Goal: Information Seeking & Learning: Learn about a topic

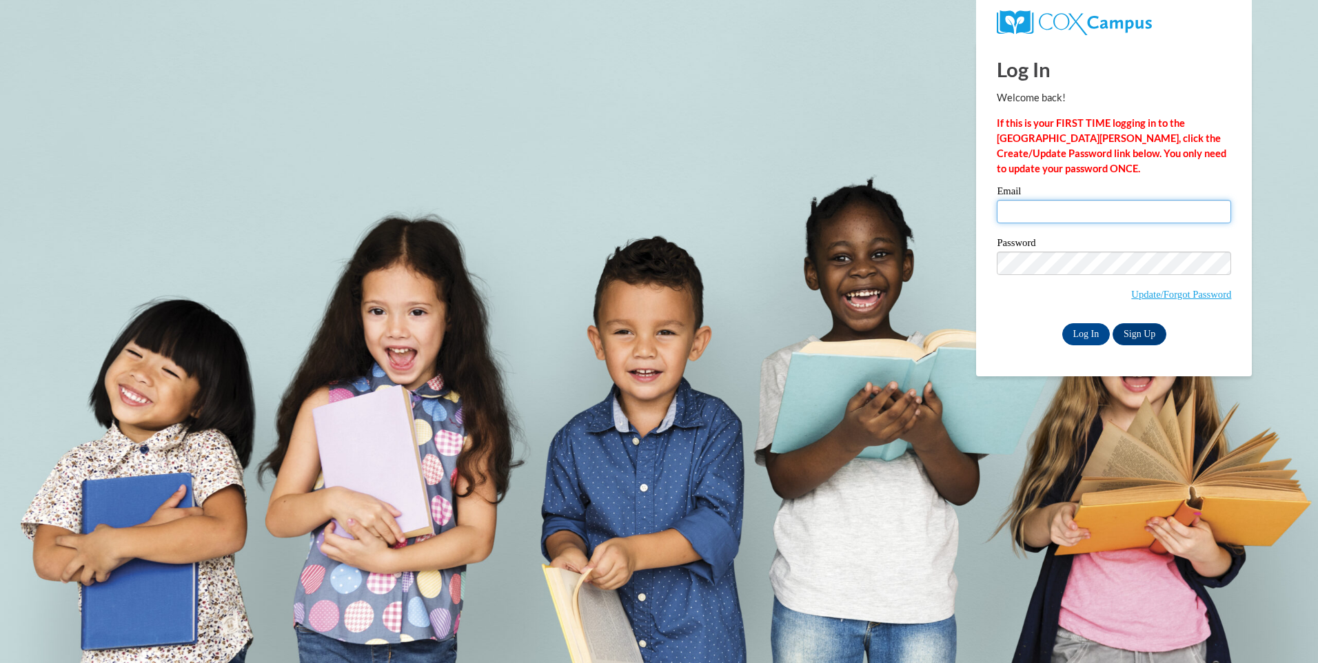
drag, startPoint x: 0, startPoint y: 0, endPoint x: 1087, endPoint y: 216, distance: 1108.6
click at [1087, 216] on input "Email" at bounding box center [1114, 211] width 234 height 23
type input "mbrooks@child-focus.org"
click at [1063, 323] on input "Log In" at bounding box center [1087, 334] width 48 height 22
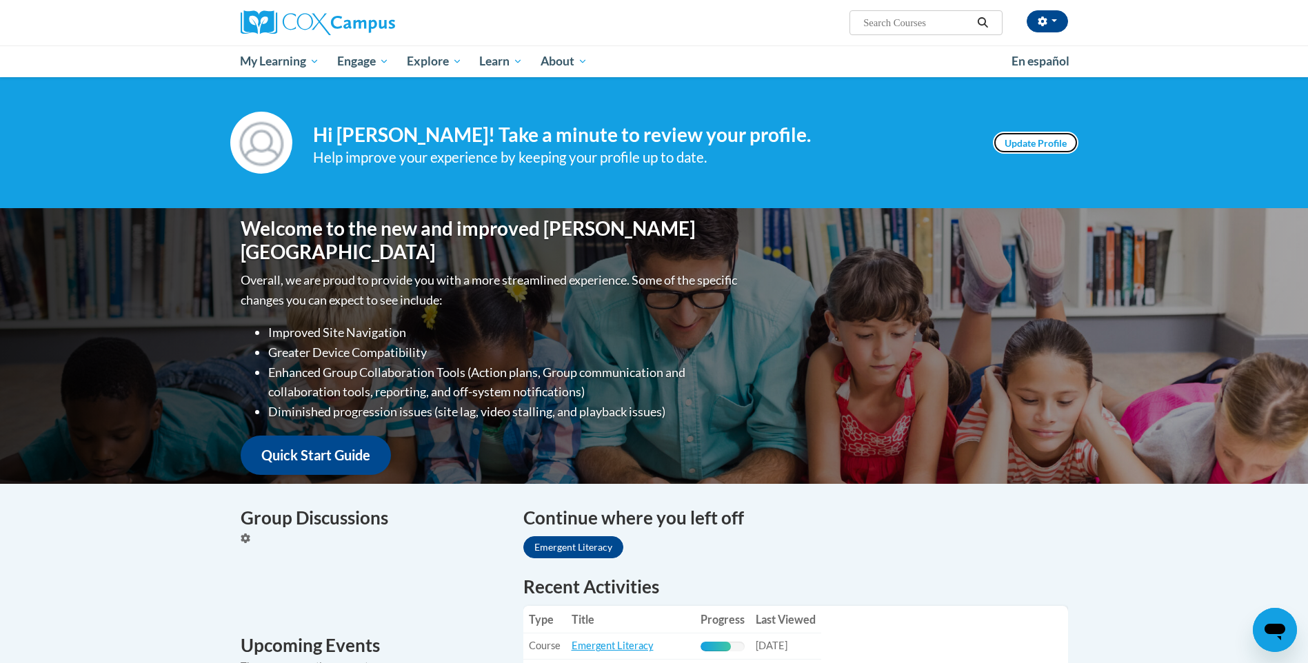
click at [1024, 140] on link "Update Profile" at bounding box center [1036, 143] width 86 height 22
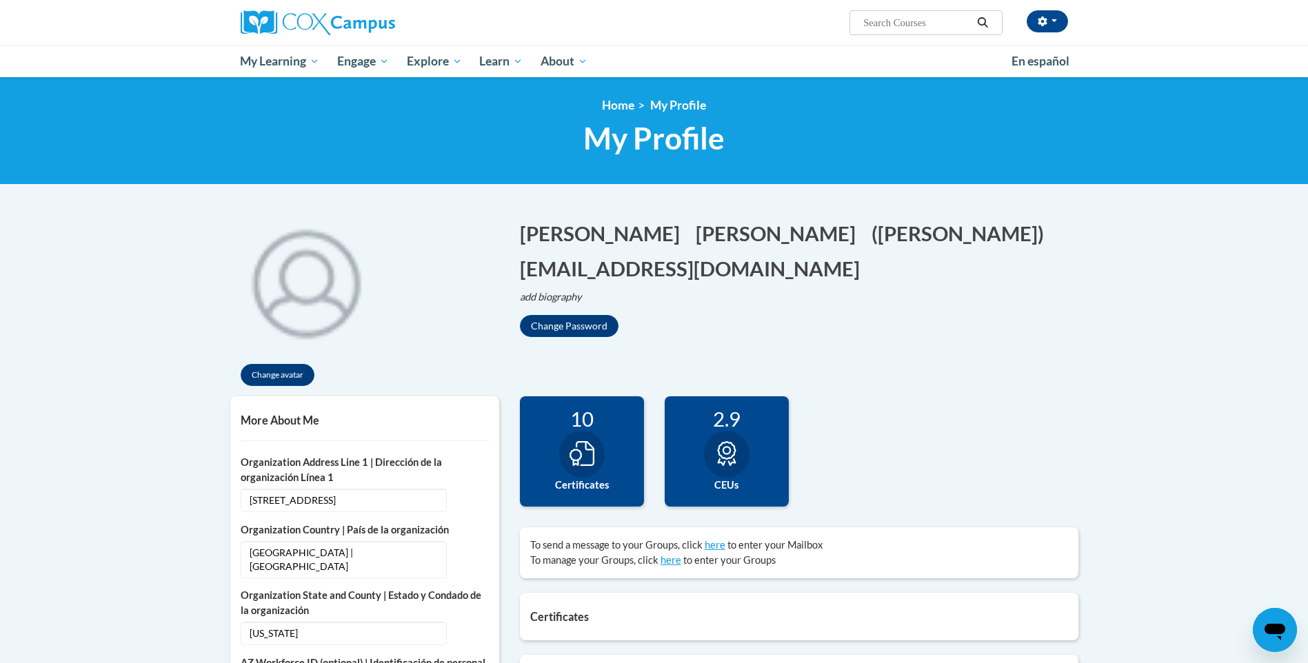
click at [587, 443] on icon at bounding box center [582, 453] width 25 height 25
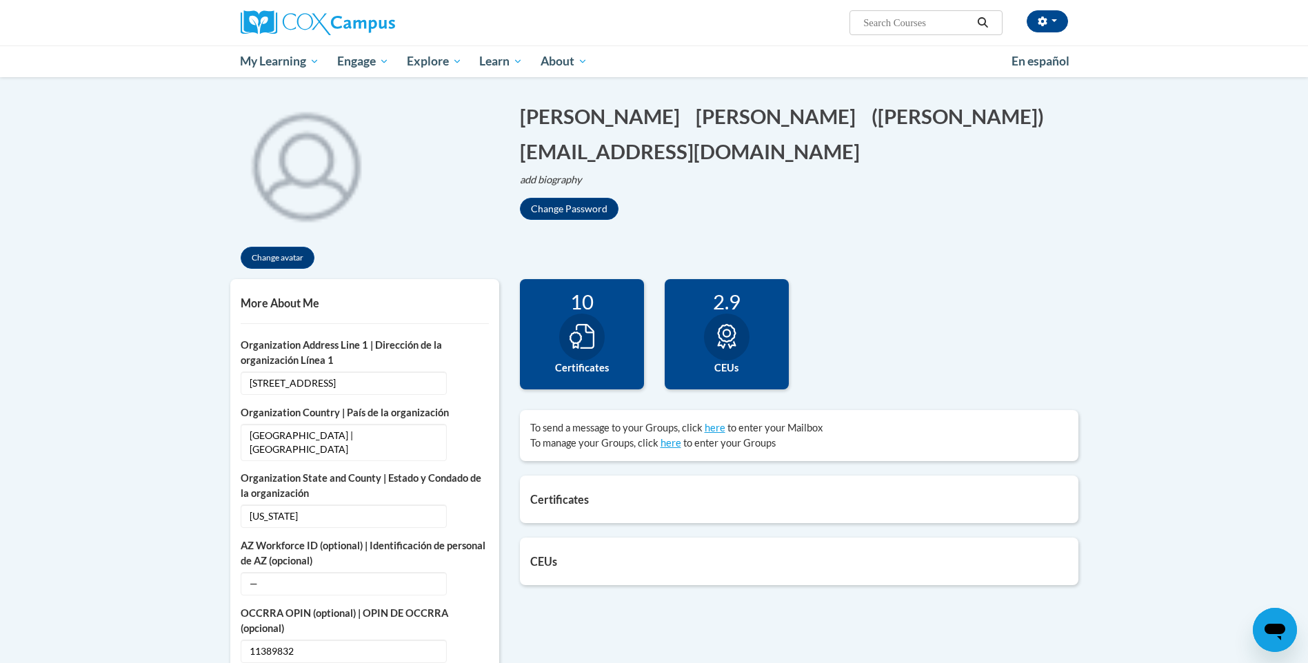
scroll to position [276, 0]
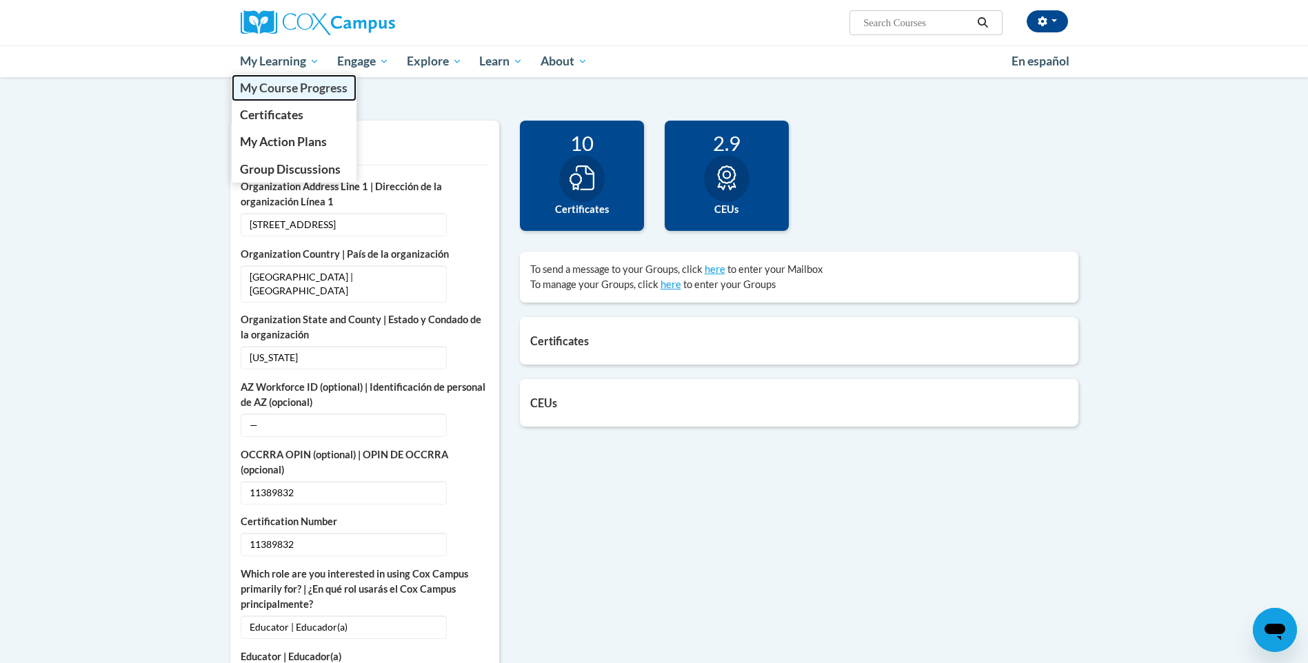
click at [282, 87] on span "My Course Progress" at bounding box center [294, 88] width 108 height 14
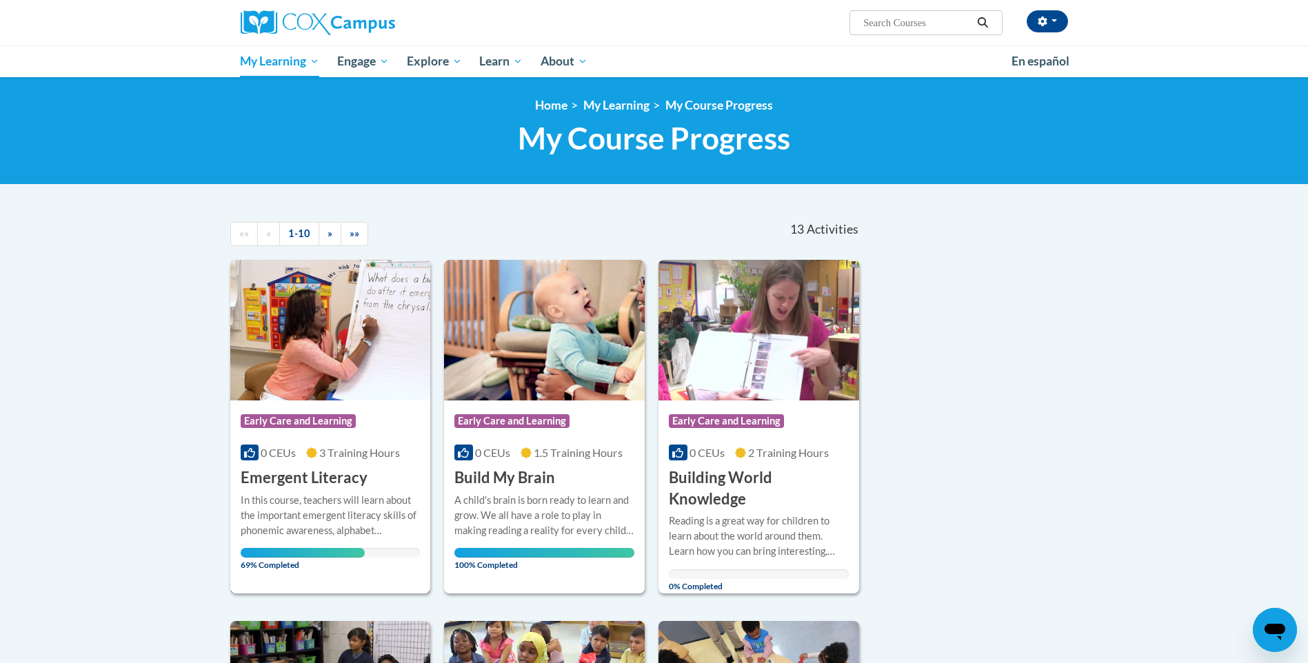
click at [343, 365] on img at bounding box center [330, 330] width 201 height 141
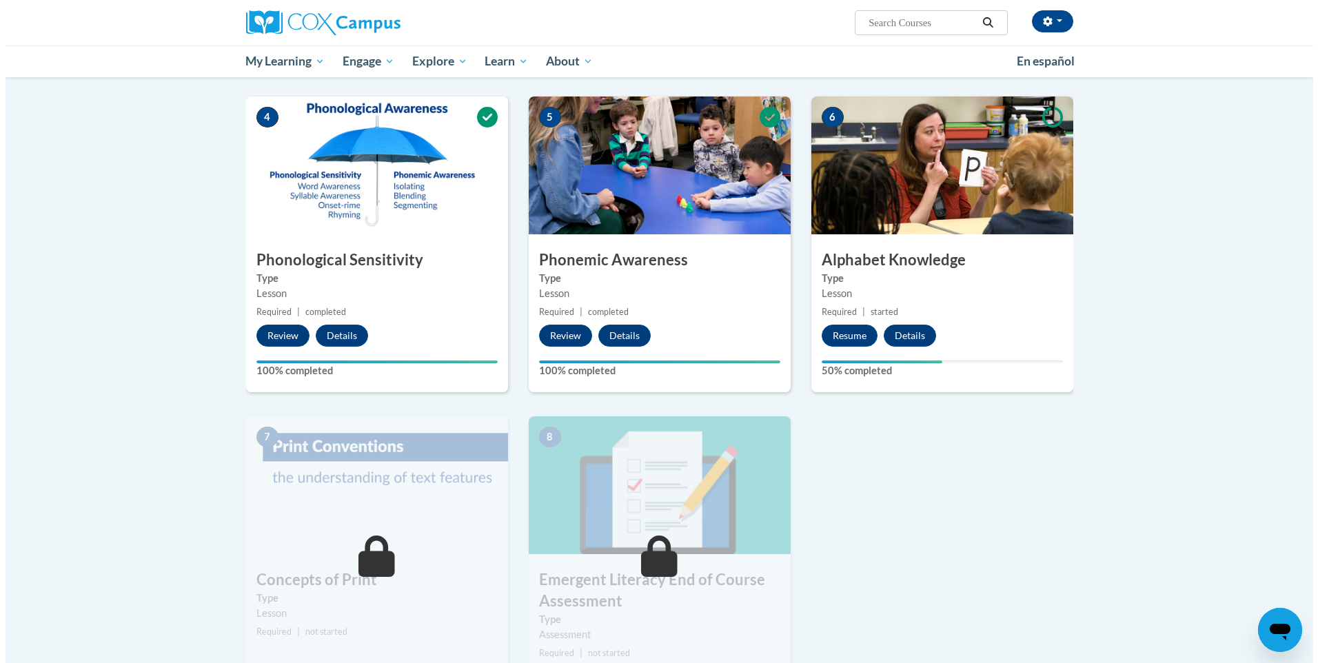
scroll to position [621, 0]
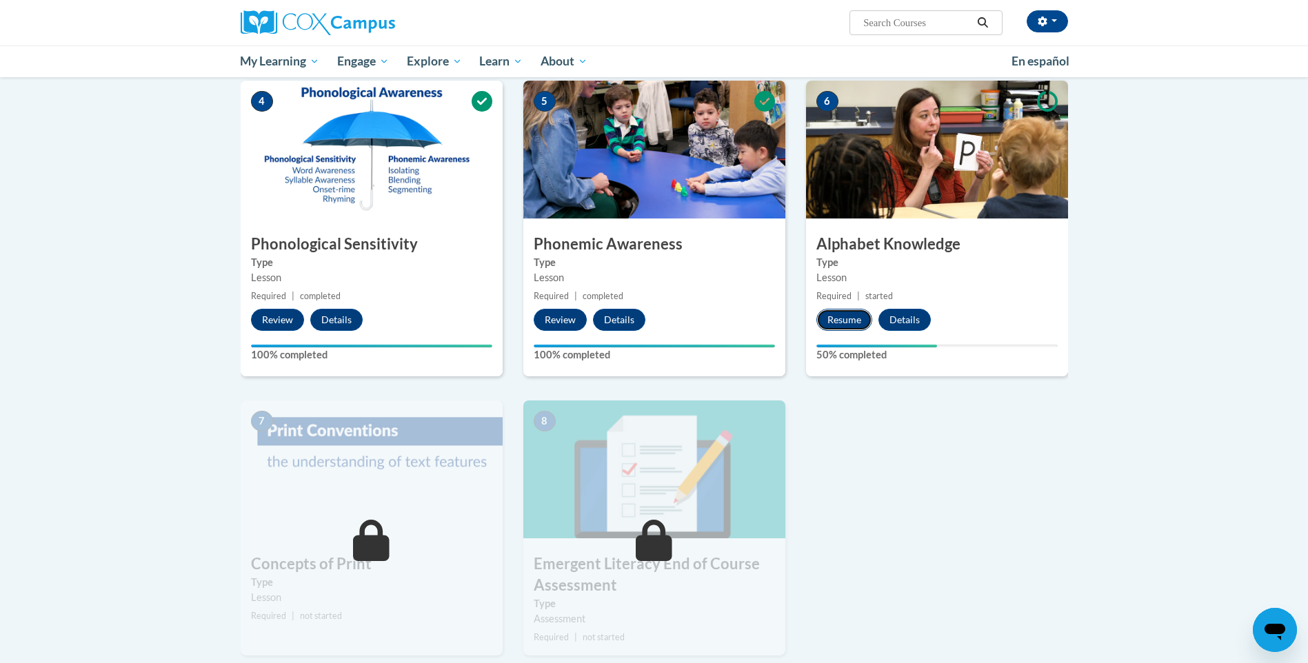
click at [842, 321] on button "Resume" at bounding box center [844, 320] width 56 height 22
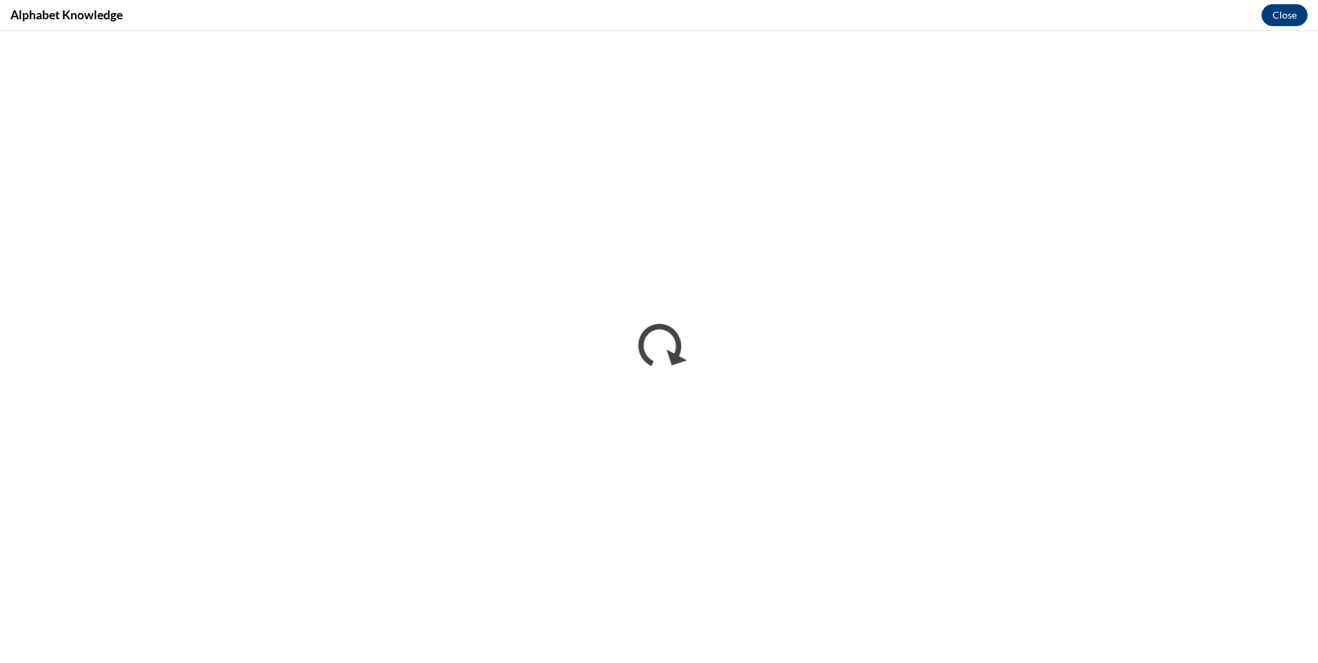
scroll to position [0, 0]
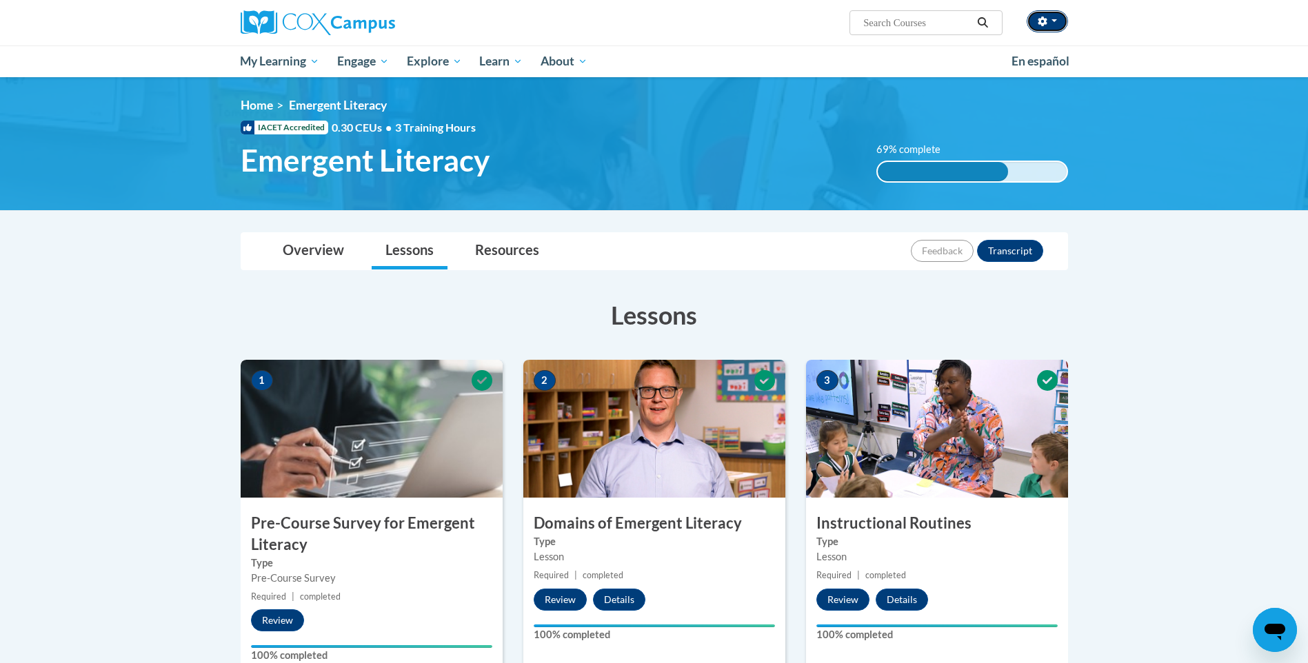
click at [1042, 21] on icon "button" at bounding box center [1043, 22] width 10 height 10
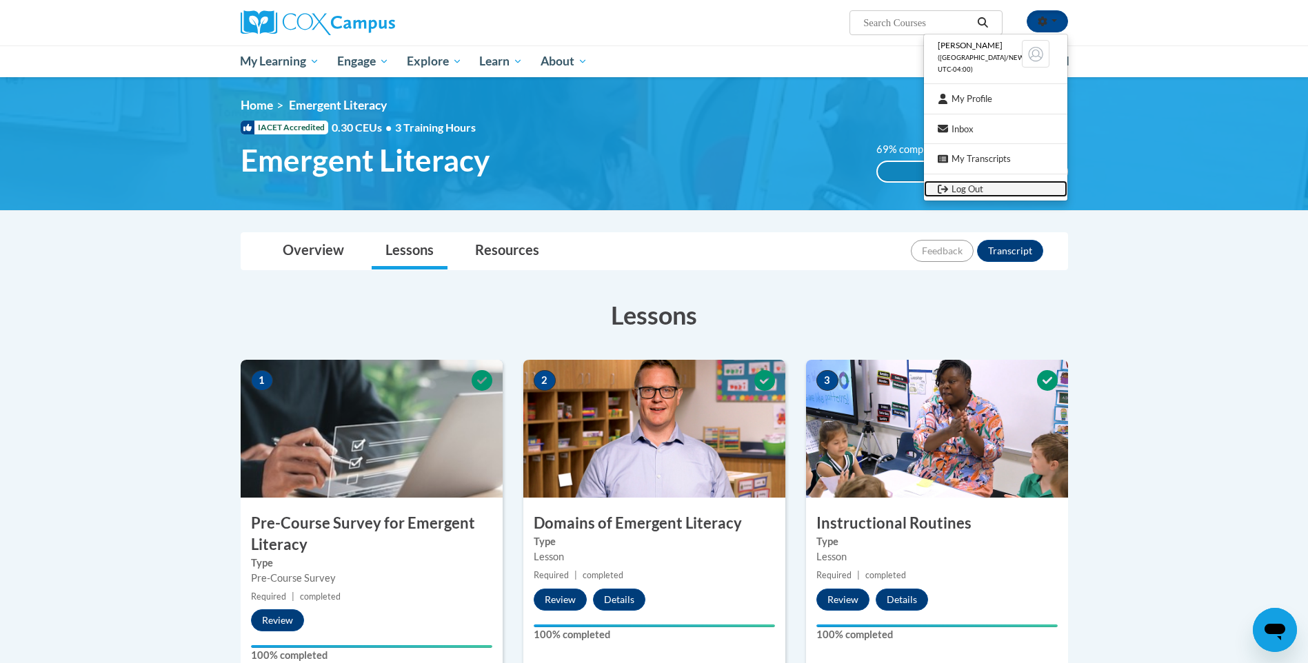
click at [954, 189] on link "Log Out" at bounding box center [995, 189] width 143 height 17
